Goal: Task Accomplishment & Management: Manage account settings

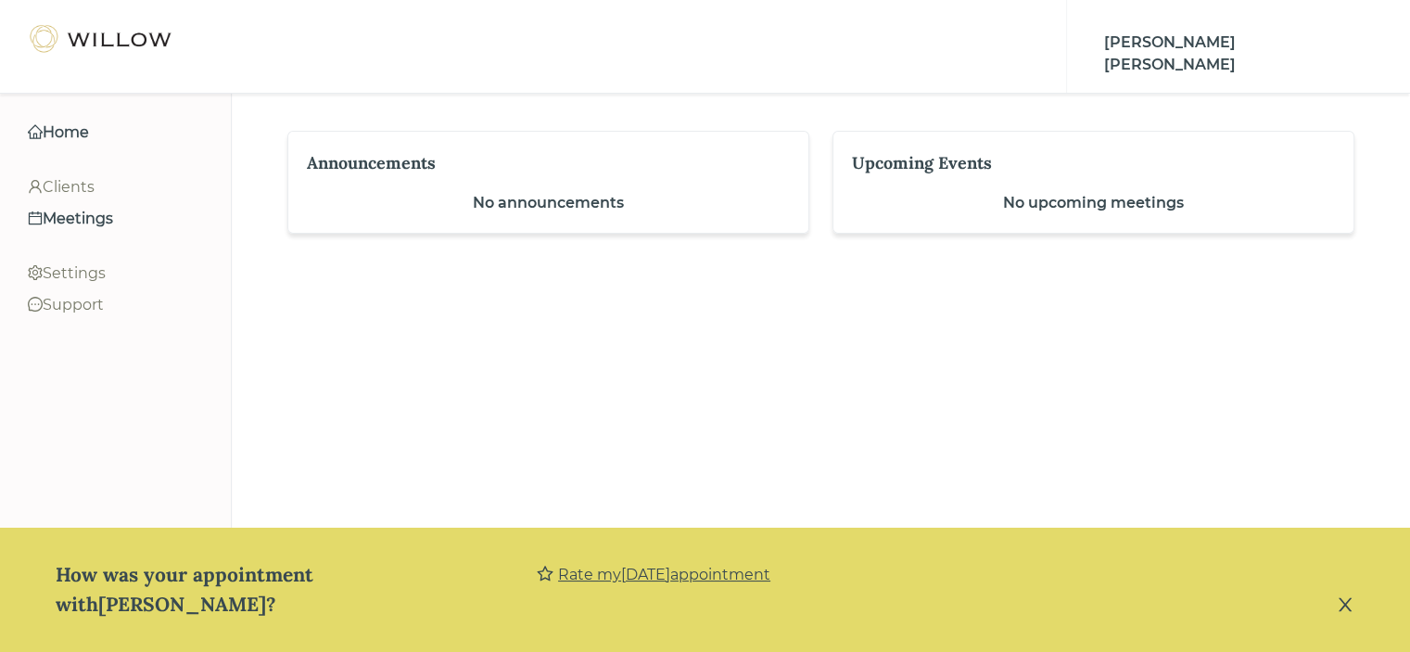
click at [92, 221] on div "Meetings" at bounding box center [115, 219] width 175 height 22
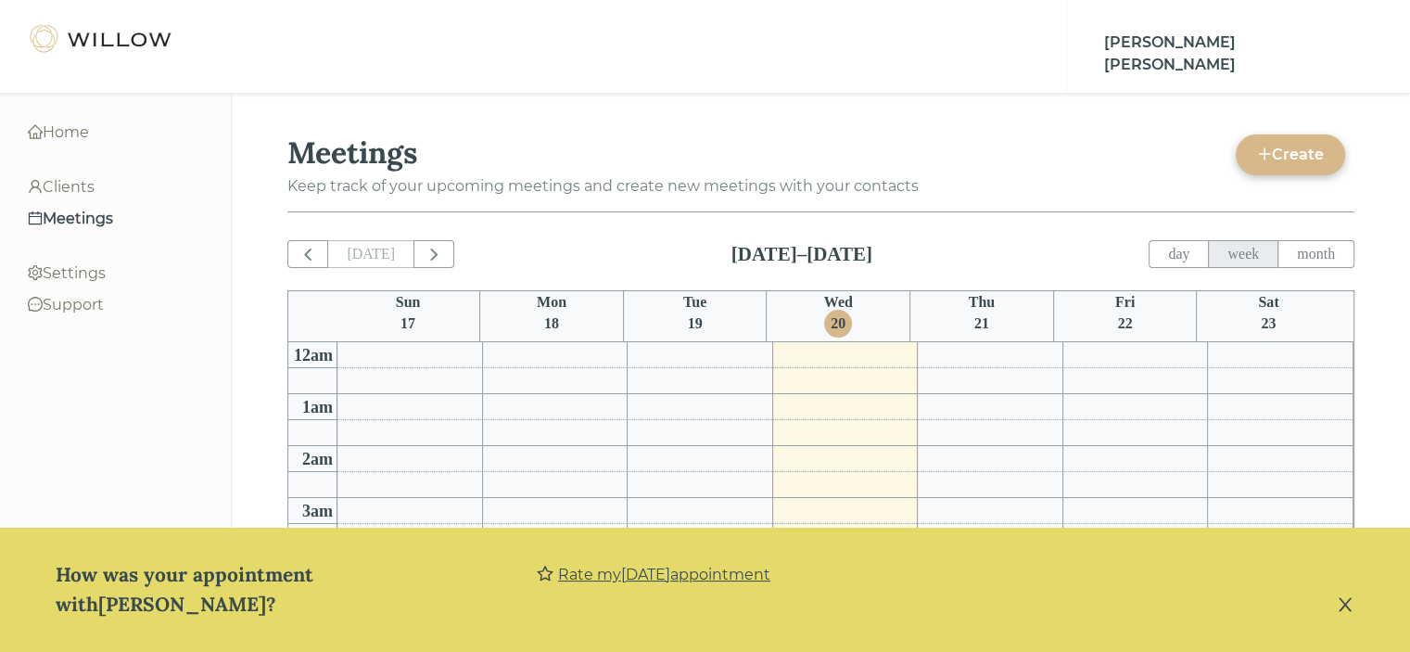
scroll to position [362, 0]
click at [95, 190] on div "Clients" at bounding box center [115, 187] width 175 height 22
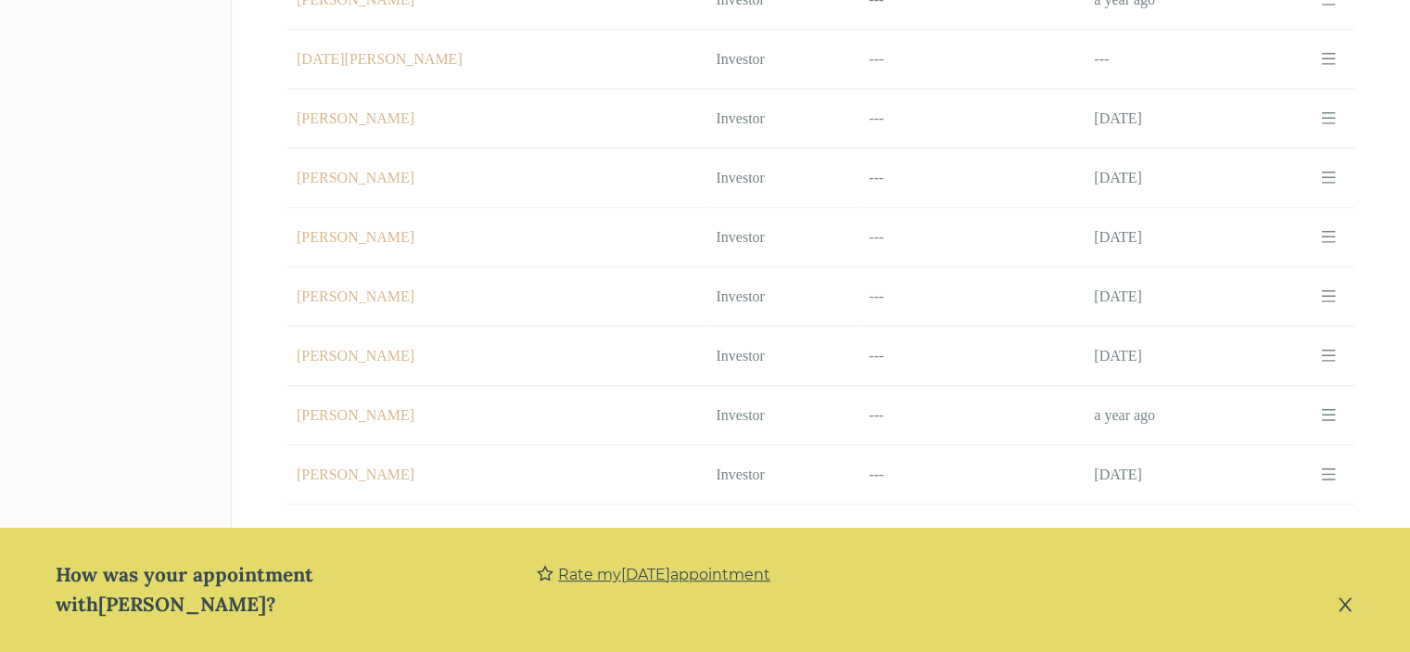
scroll to position [1972, 0]
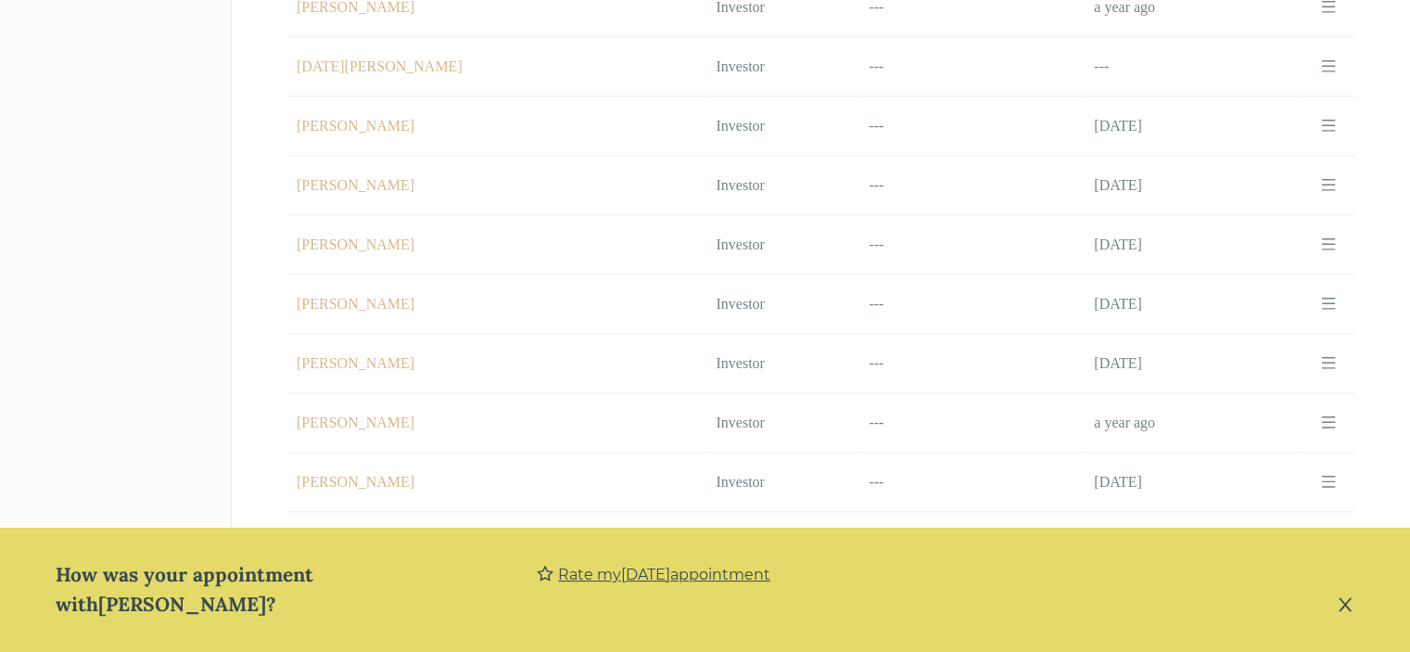
click at [389, 166] on td "Name [PERSON_NAME]" at bounding box center [496, 185] width 419 height 59
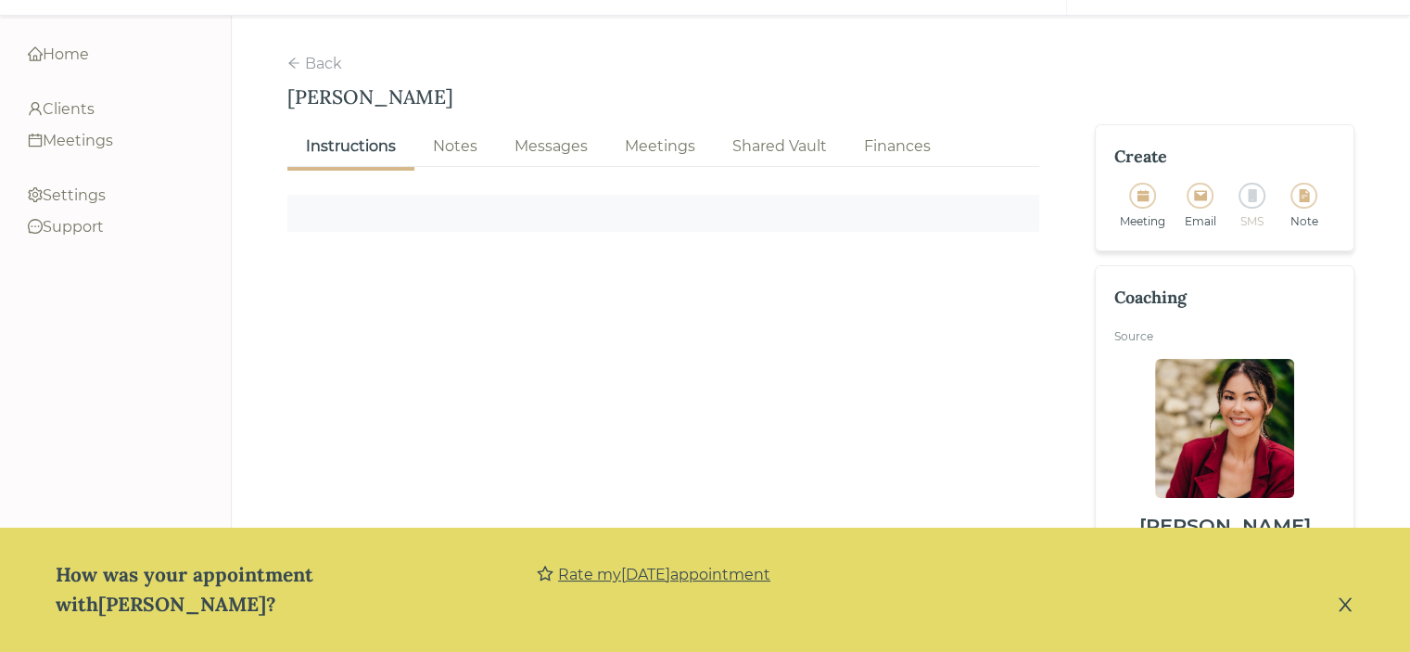
scroll to position [101, 0]
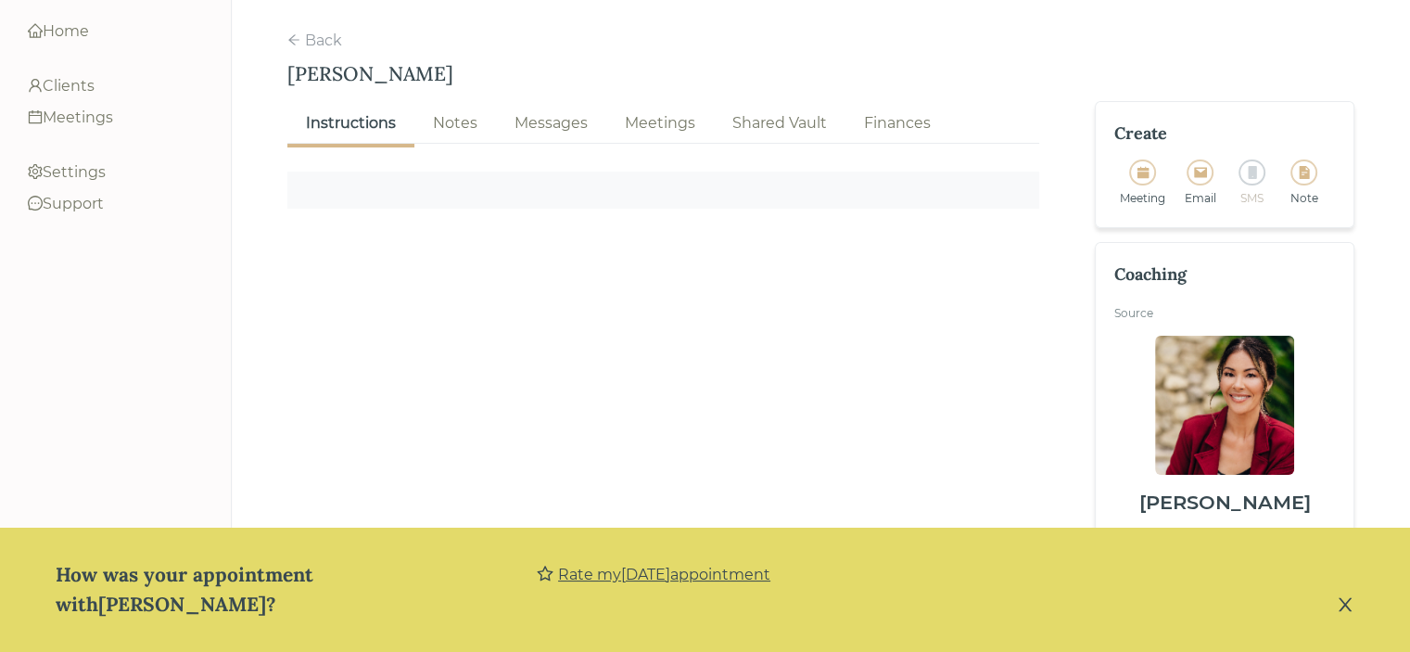
click at [456, 112] on div "Notes" at bounding box center [455, 123] width 45 height 22
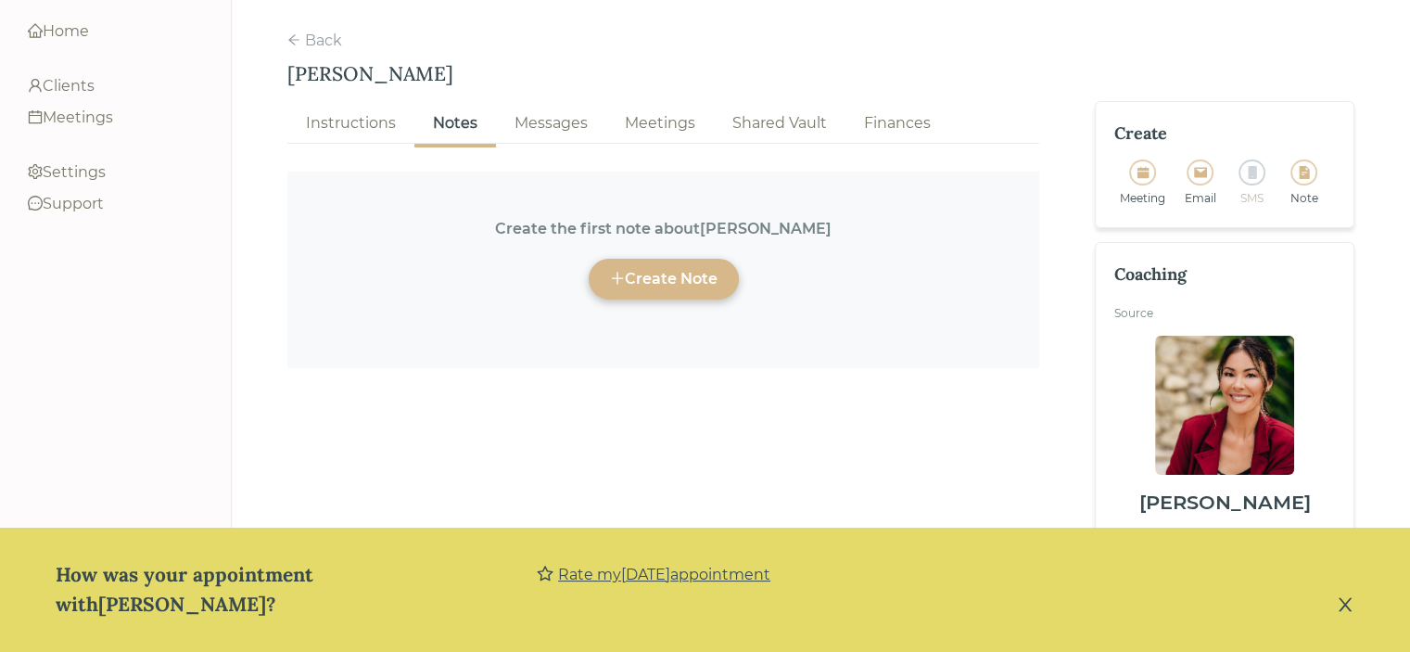
click at [718, 268] on div "Create Note" at bounding box center [664, 279] width 108 height 22
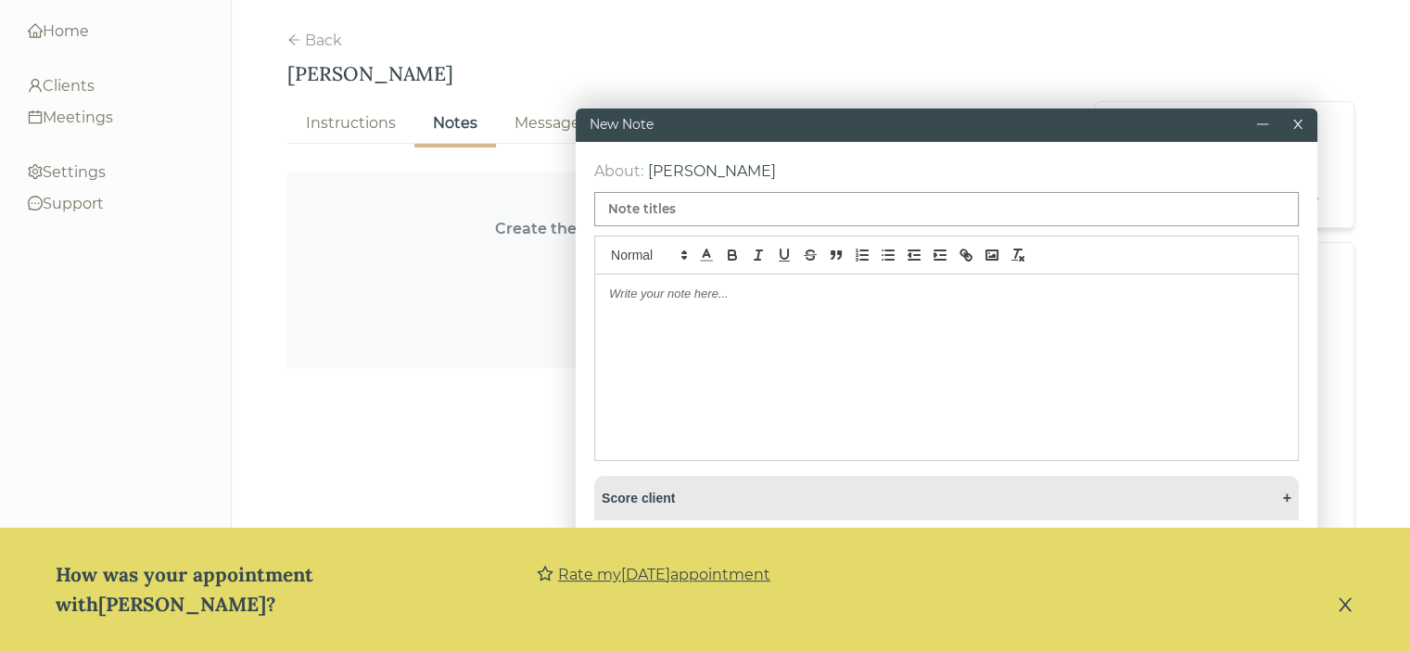
click at [665, 218] on input at bounding box center [946, 209] width 705 height 34
type input "Advisor Certification Meeting [DATE]"
click at [632, 302] on p at bounding box center [946, 294] width 675 height 17
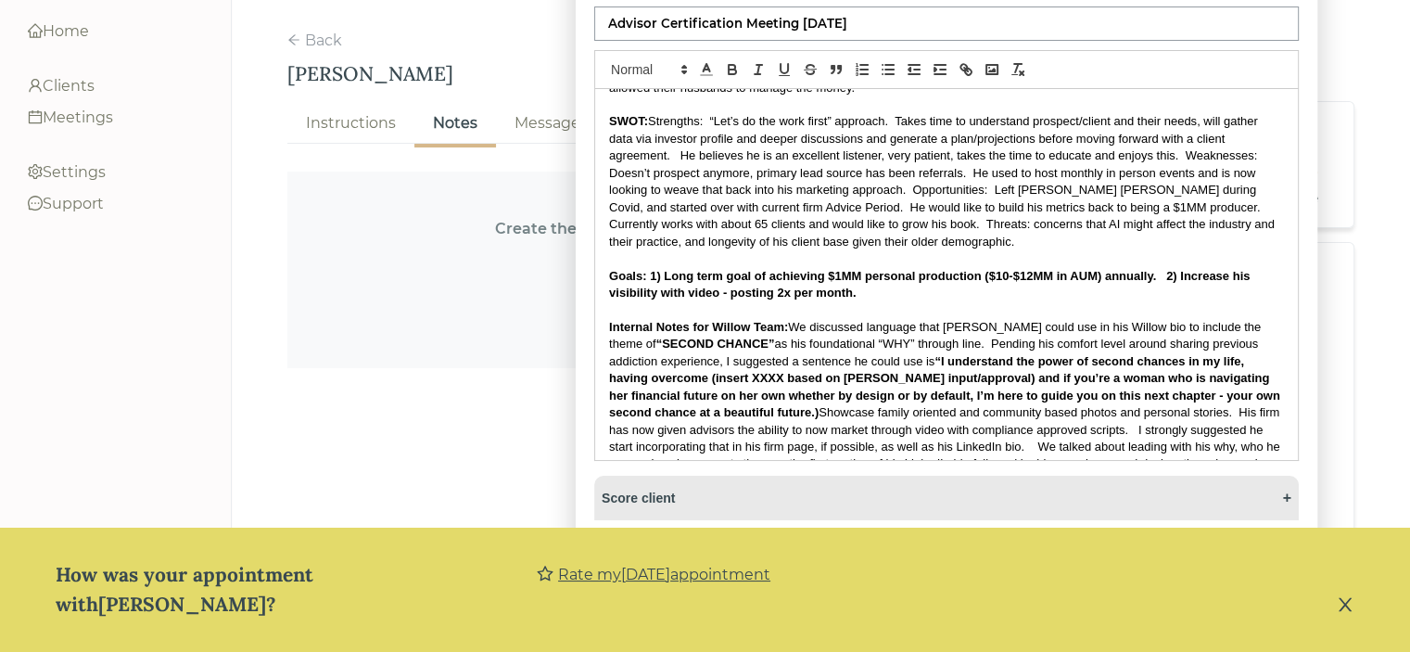
scroll to position [455, 0]
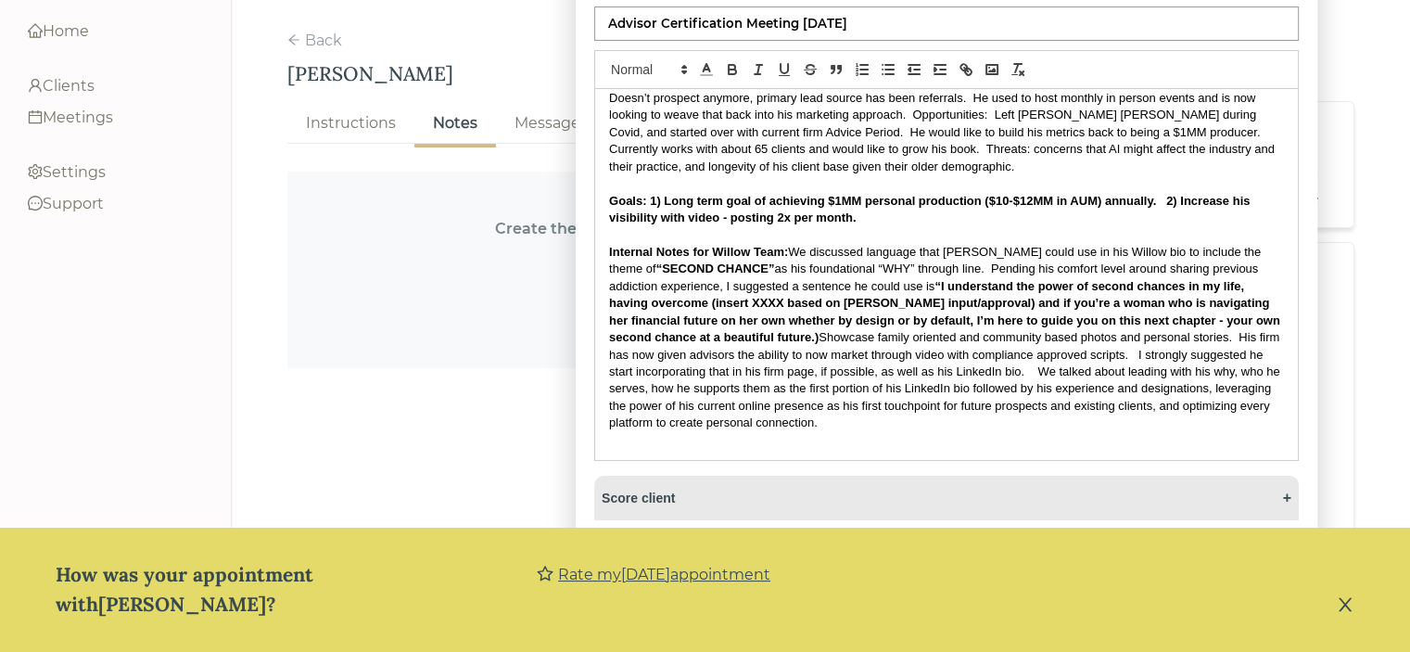
click at [1350, 604] on icon "close" at bounding box center [1345, 604] width 19 height 19
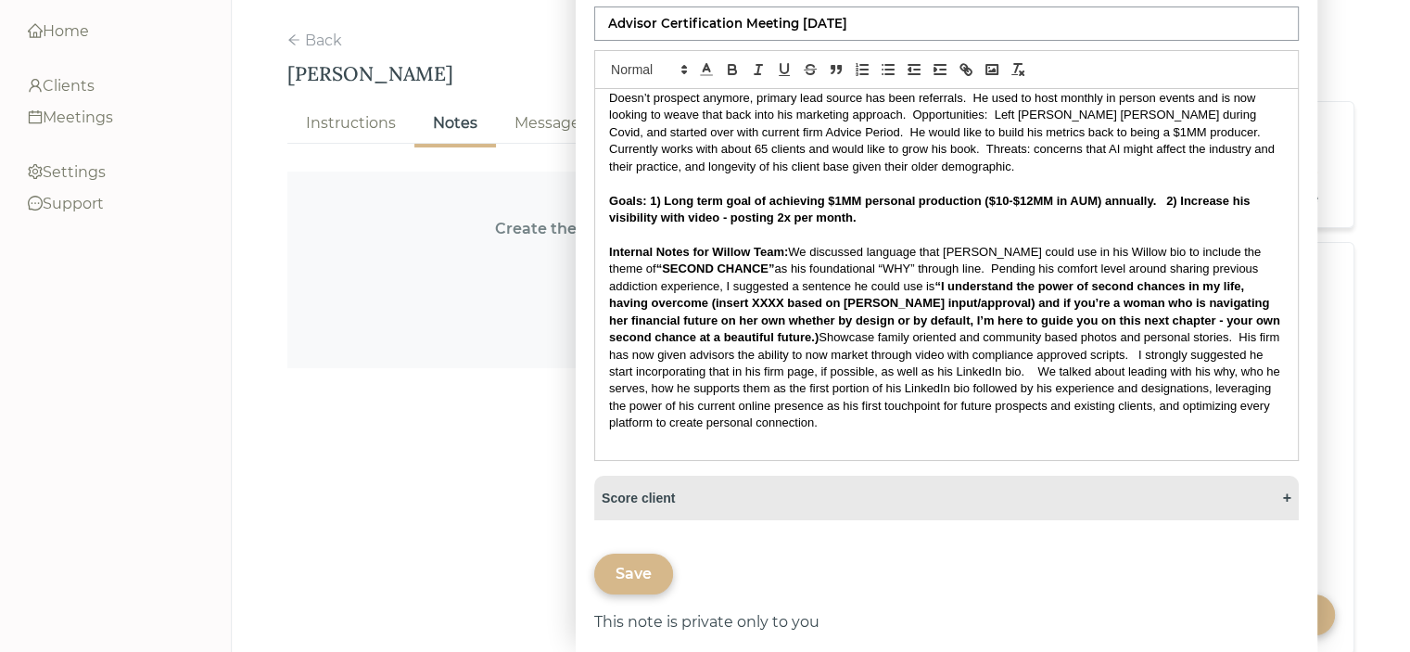
click at [638, 572] on div "Save" at bounding box center [634, 574] width 36 height 22
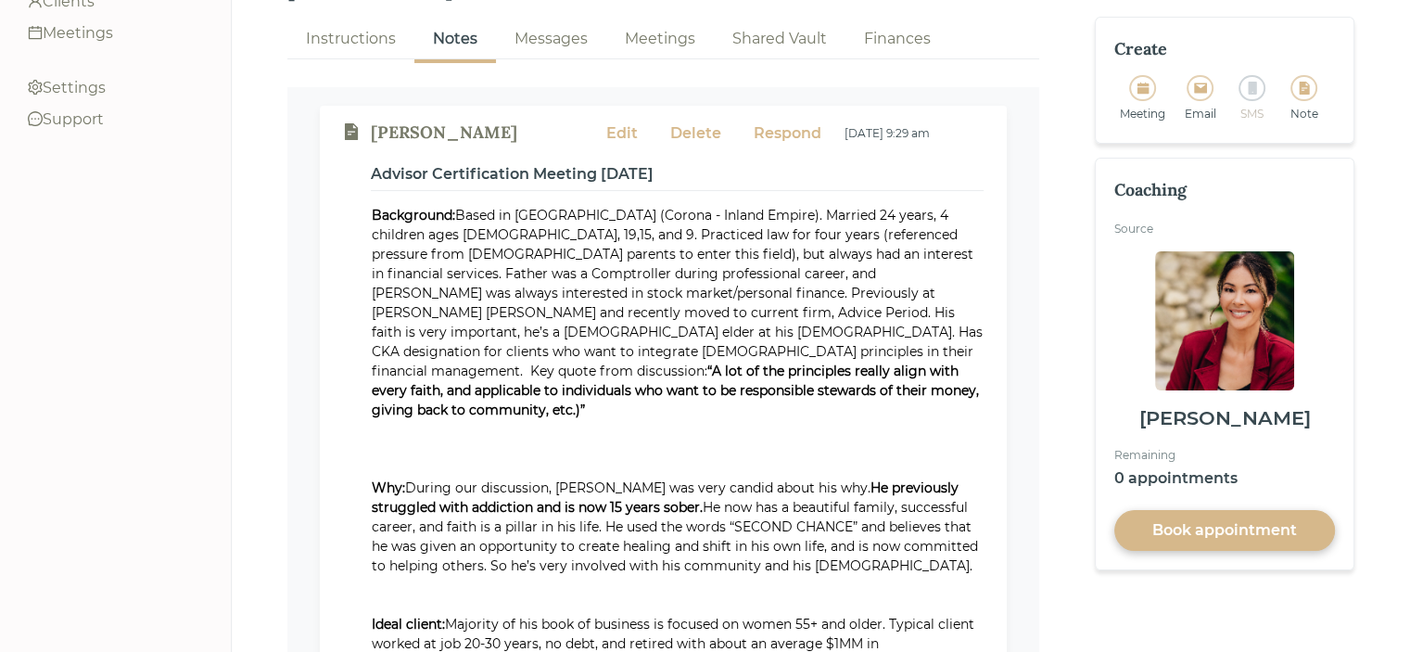
scroll to position [184, 0]
click at [627, 123] on div "Edit" at bounding box center [622, 134] width 32 height 22
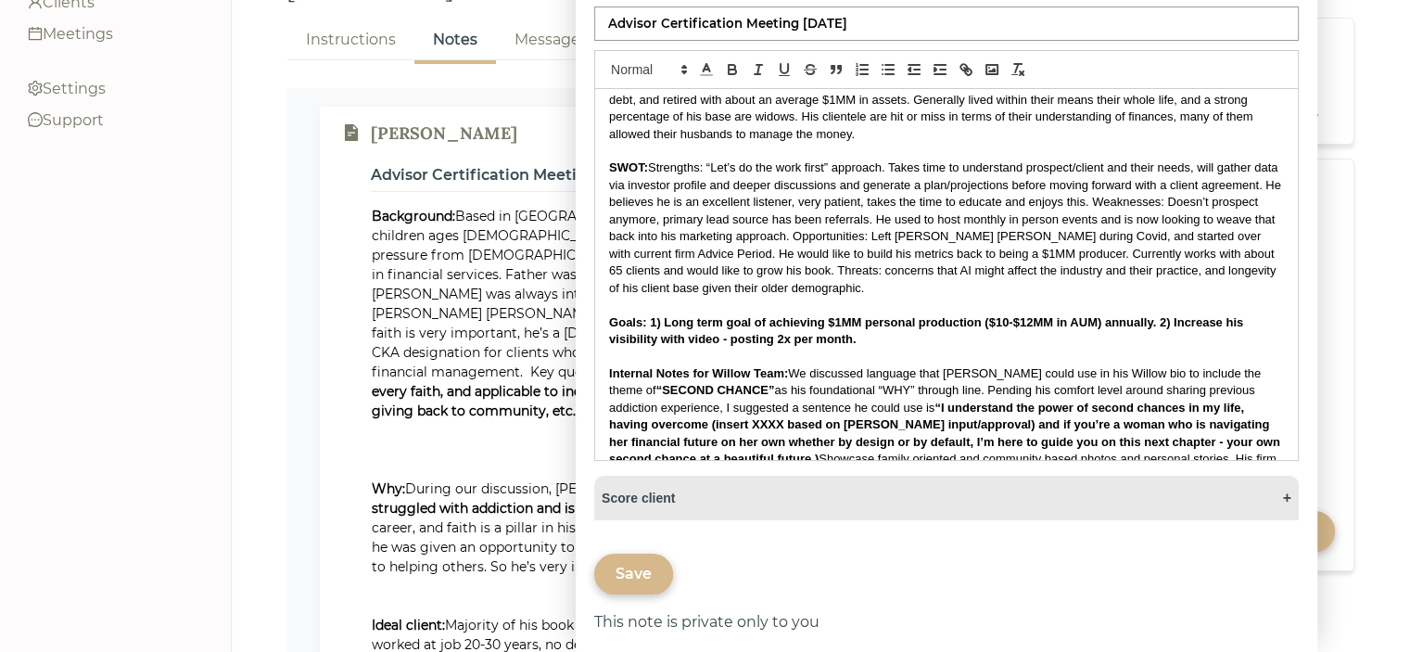
scroll to position [421, 0]
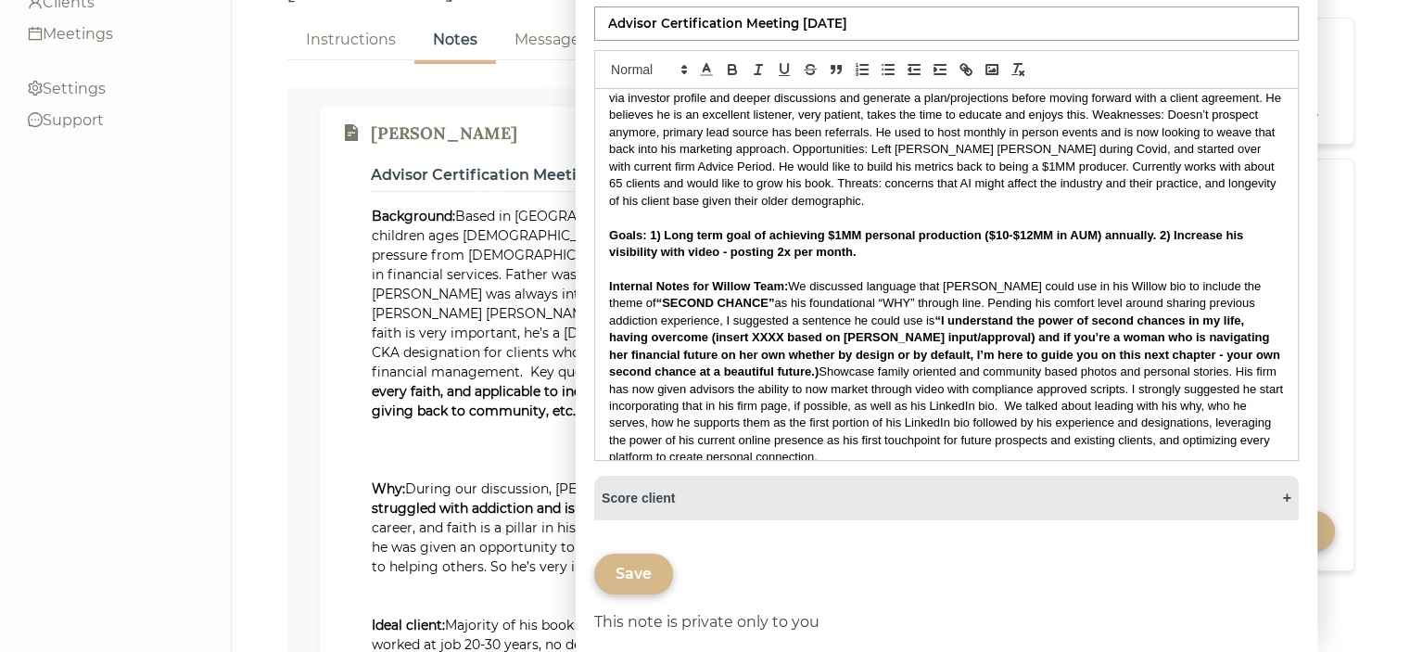
click at [926, 429] on p "Internal Notes for Willow Team: We discussed language that [PERSON_NAME] could …" at bounding box center [946, 372] width 675 height 188
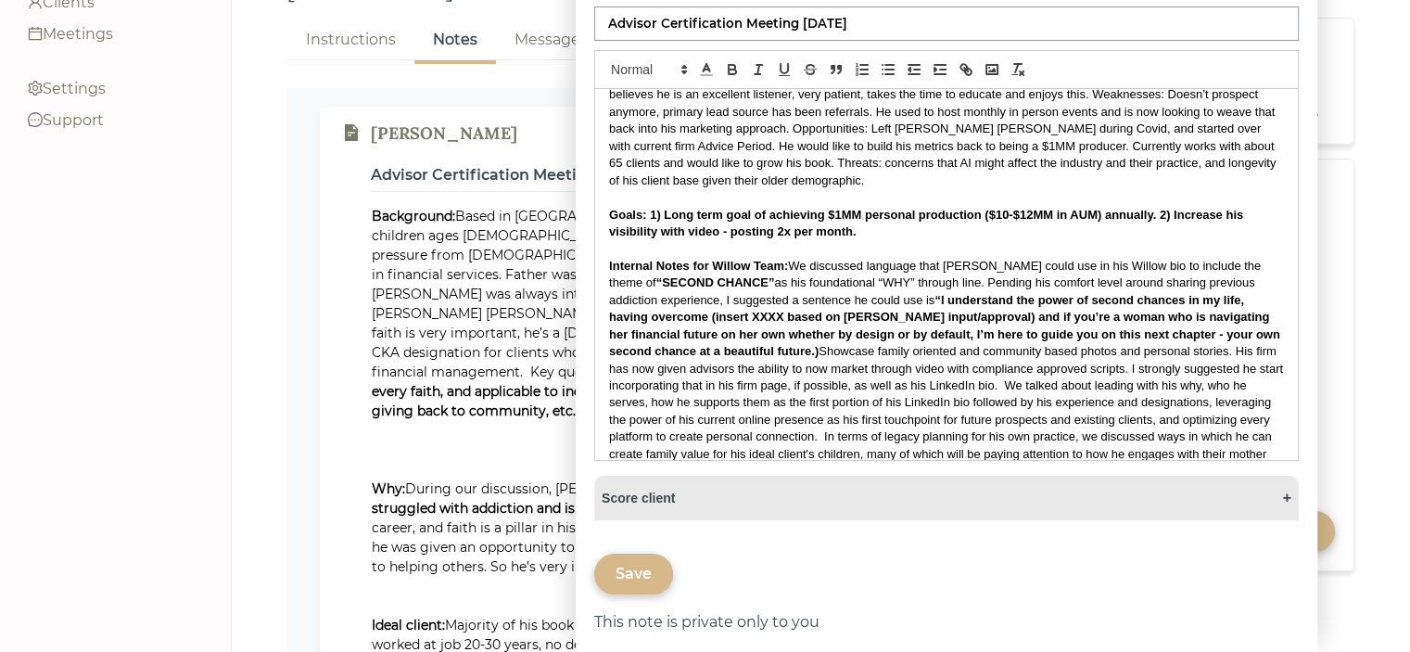
click at [634, 581] on div "Save" at bounding box center [634, 574] width 36 height 22
